Goal: Task Accomplishment & Management: Use online tool/utility

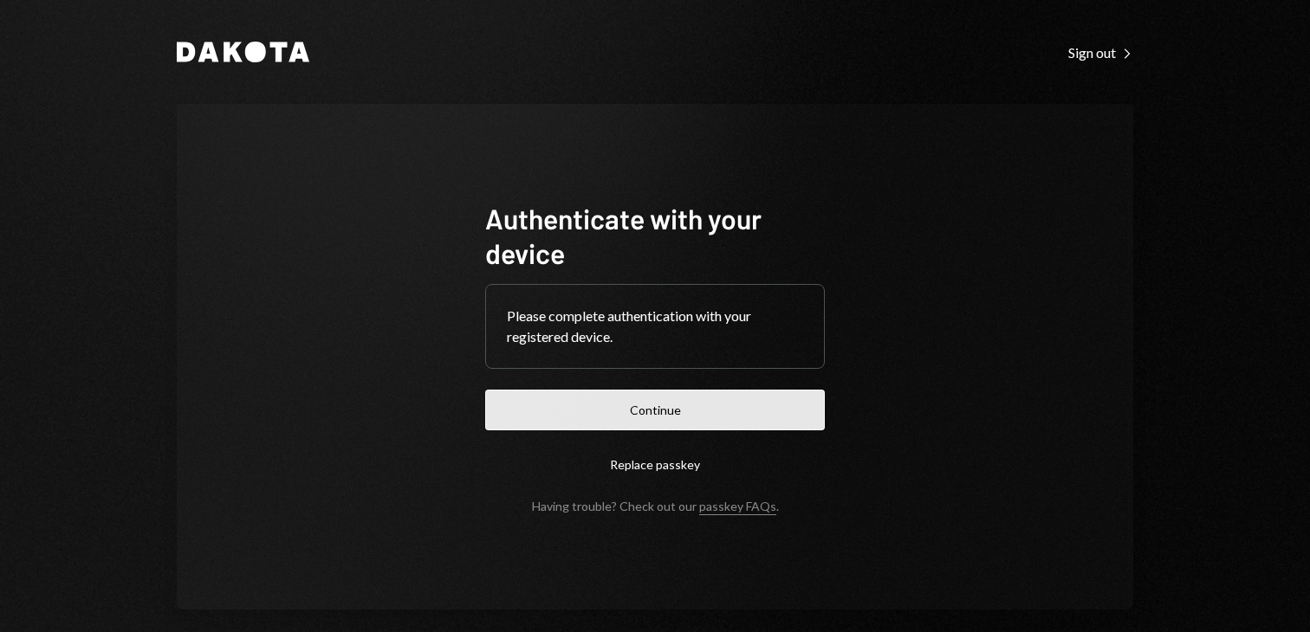
click at [600, 405] on button "Continue" at bounding box center [655, 410] width 340 height 41
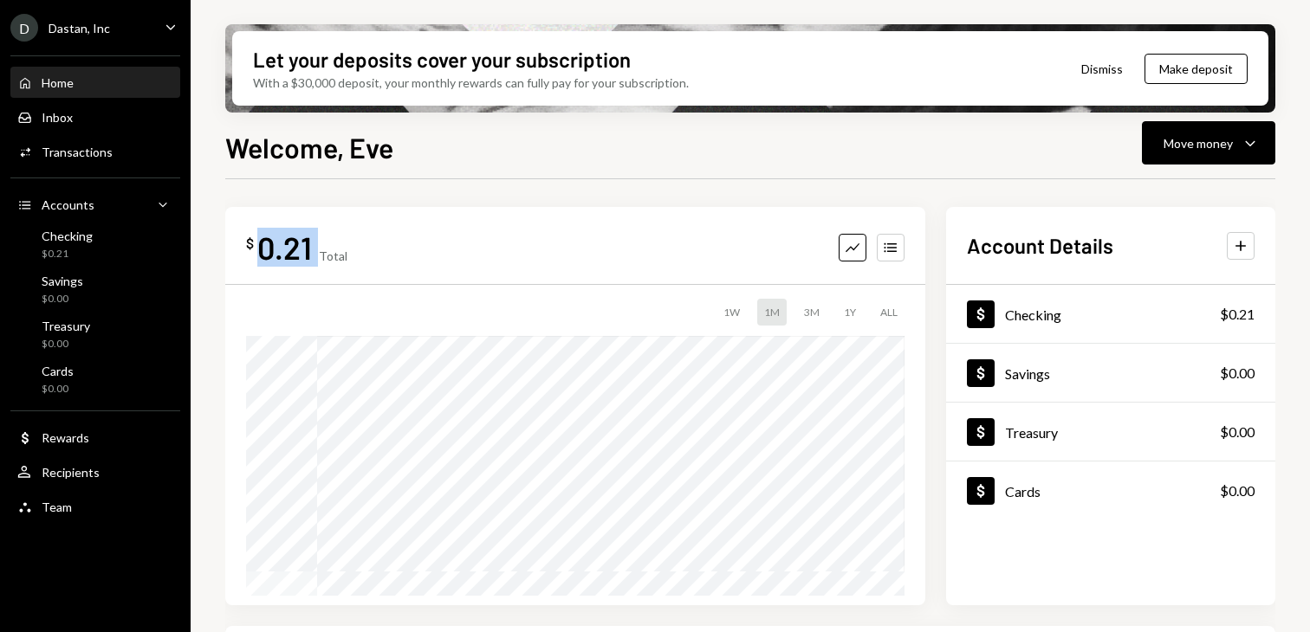
drag, startPoint x: 315, startPoint y: 246, endPoint x: 262, endPoint y: 246, distance: 53.7
click at [262, 246] on div "$ 0.21 Total" at bounding box center [296, 247] width 101 height 39
copy div "0.21"
